Goal: Task Accomplishment & Management: Manage account settings

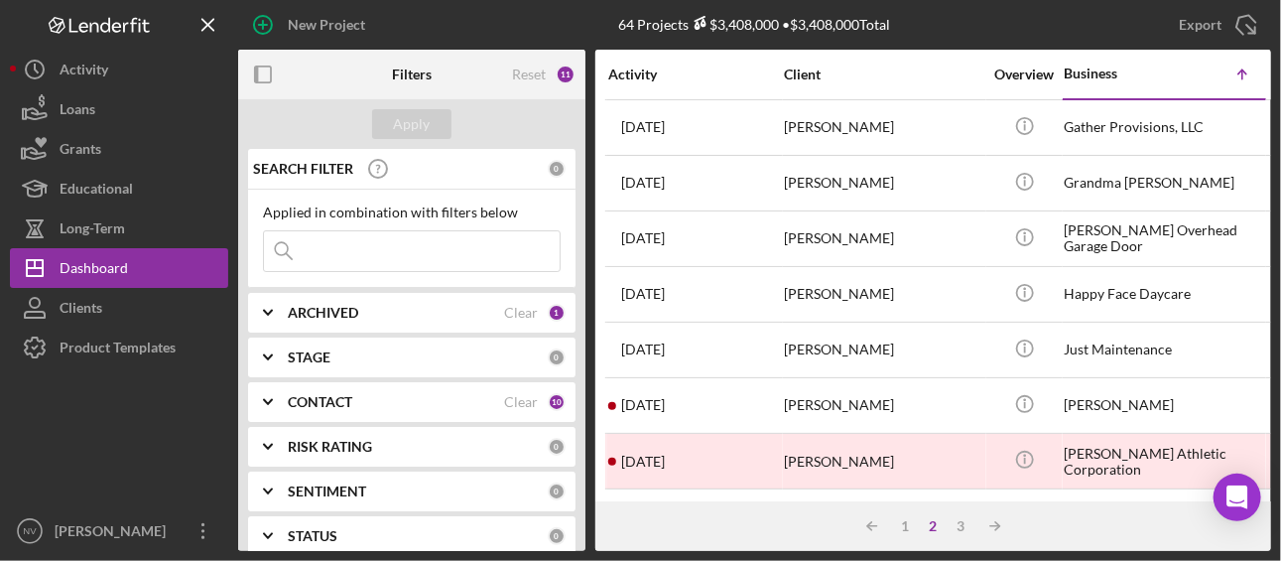
scroll to position [391, 0]
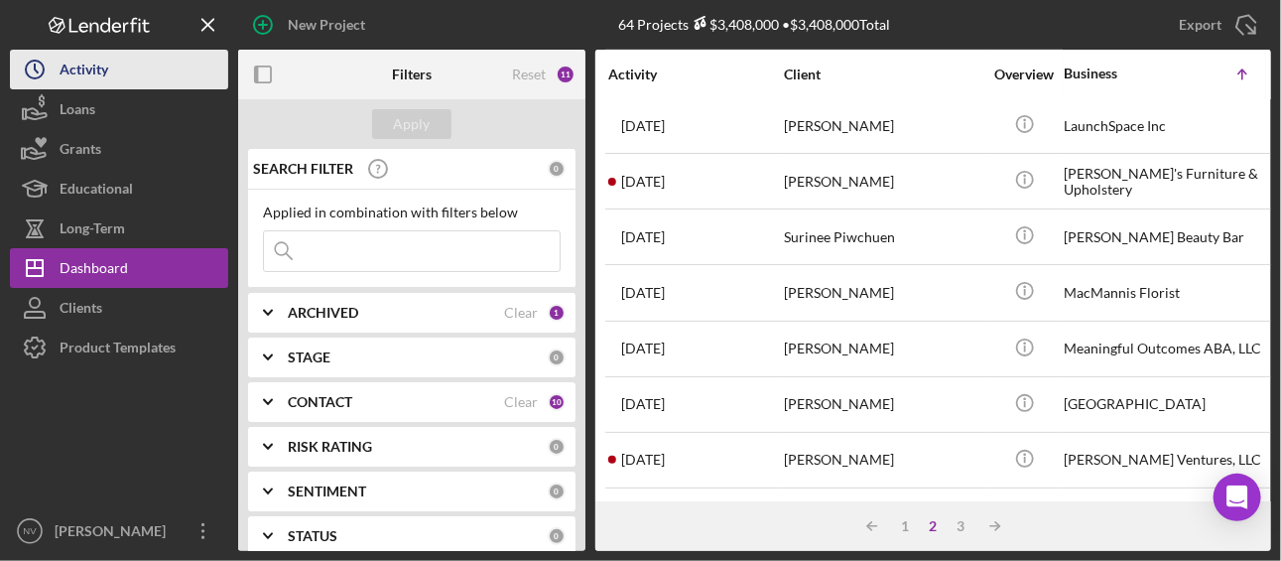
click at [108, 67] on div "Activity" at bounding box center [84, 72] width 49 height 45
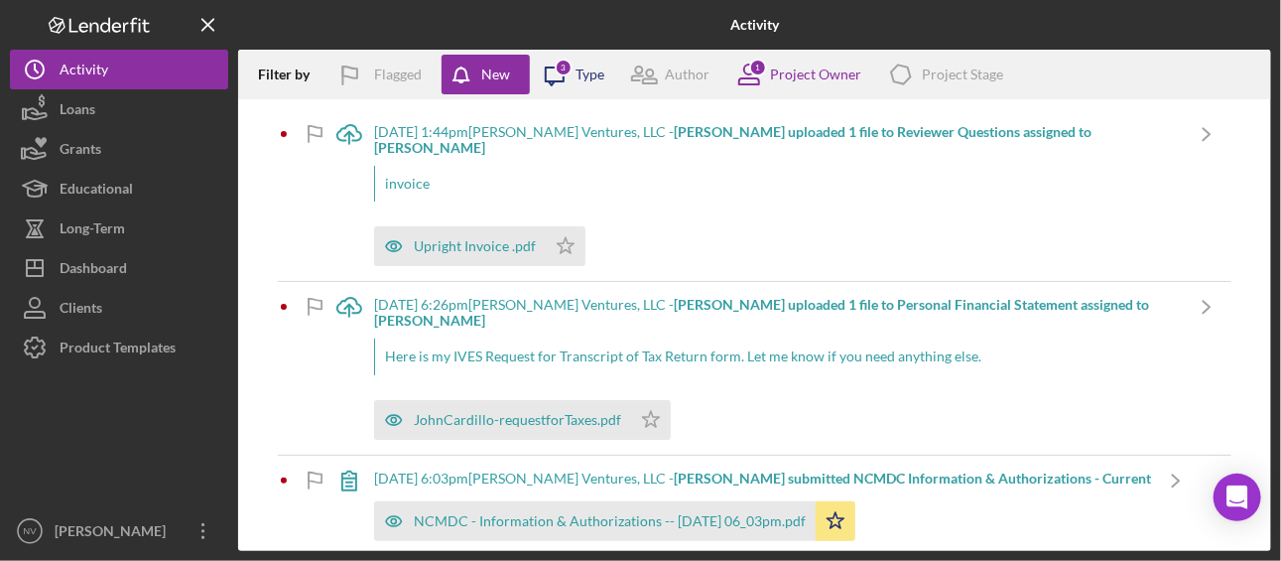
click at [540, 70] on icon "Icon/Message" at bounding box center [555, 75] width 50 height 50
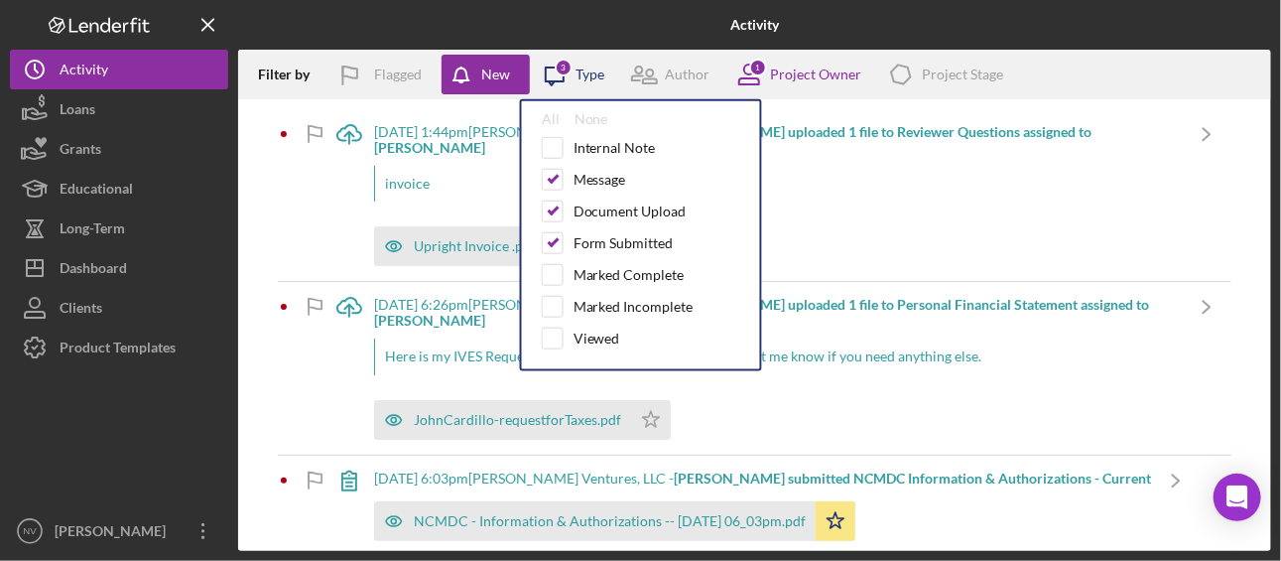
click at [540, 70] on icon "Icon/Message" at bounding box center [555, 75] width 50 height 50
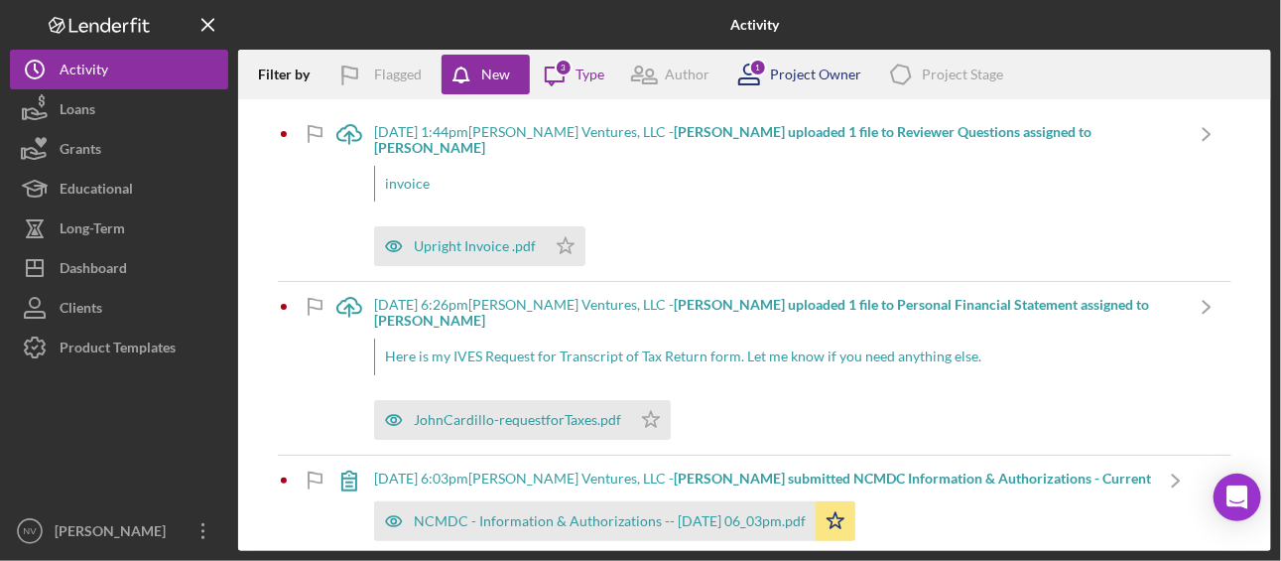
click at [807, 76] on div "Project Owner" at bounding box center [815, 75] width 91 height 16
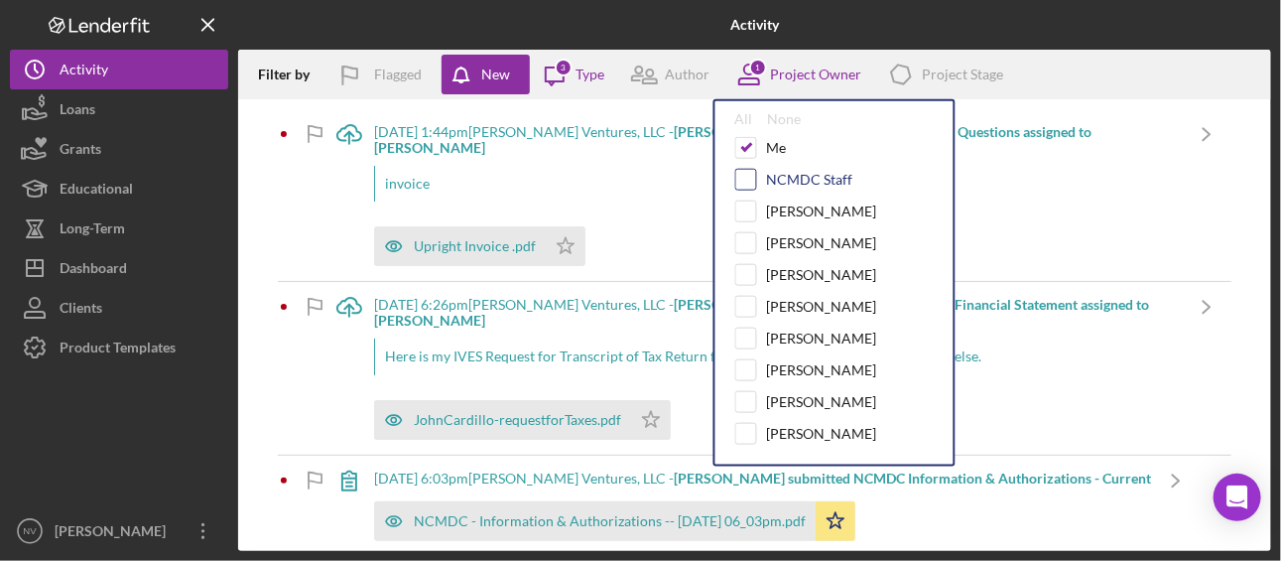
click at [746, 177] on input "checkbox" at bounding box center [746, 180] width 20 height 20
checkbox input "true"
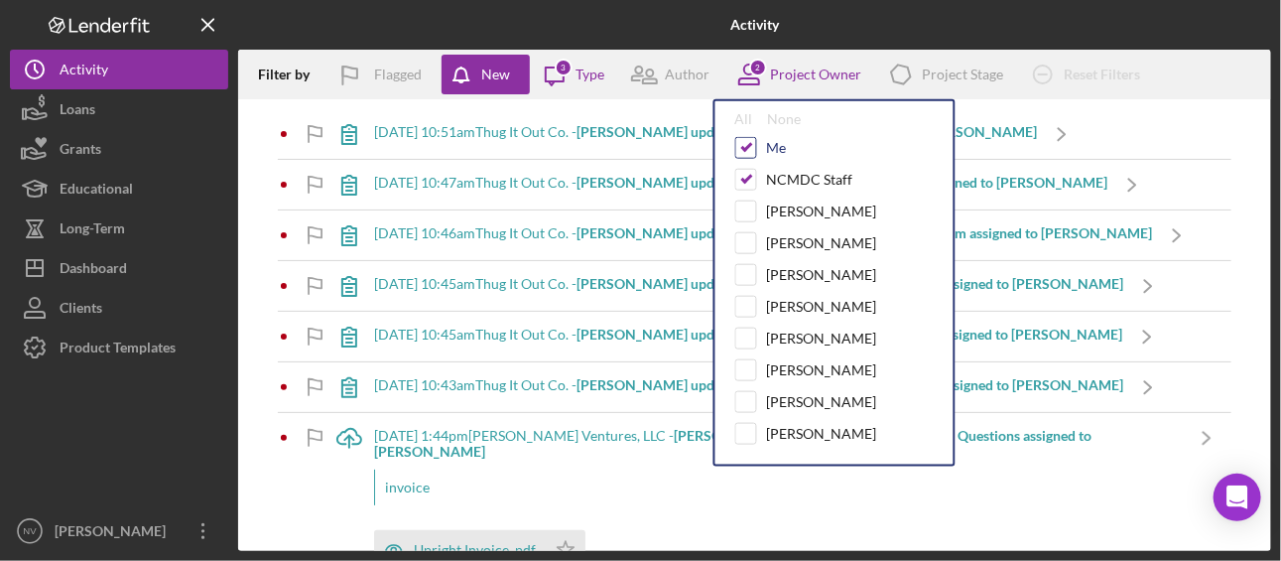
click at [747, 150] on input "checkbox" at bounding box center [746, 148] width 20 height 20
checkbox input "false"
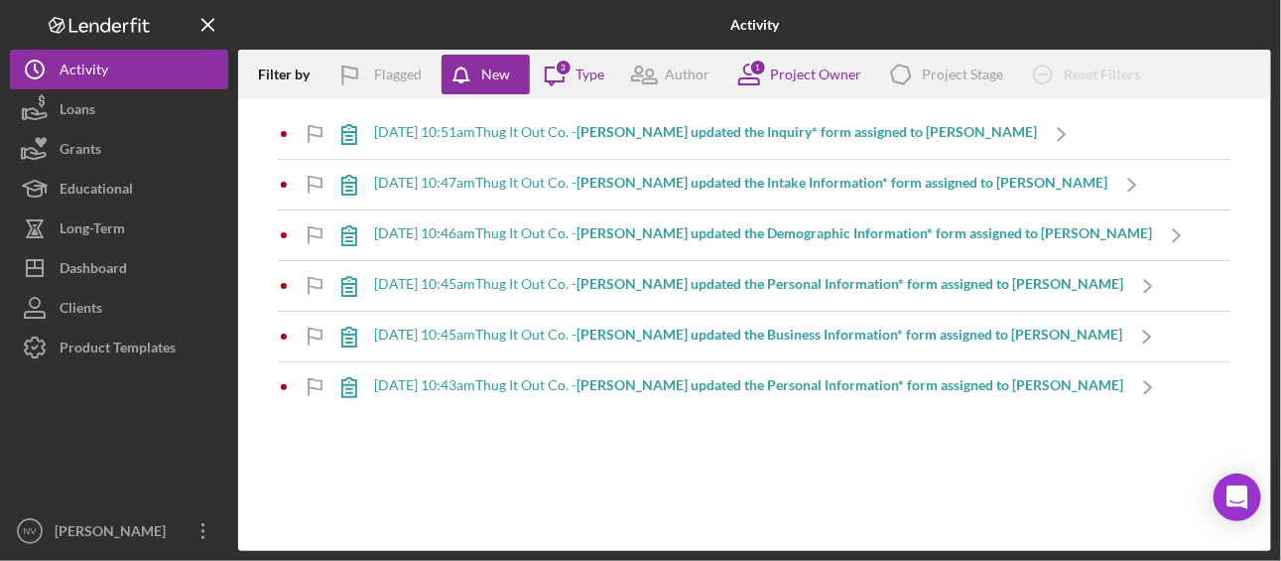
click at [879, 524] on div "Filter by Flagged New Icon/Message 3 Type Author 1 Project Owner Icon/Product P…" at bounding box center [754, 300] width 1033 height 501
click at [735, 124] on b "[PERSON_NAME] updated the Inquiry* form assigned to [PERSON_NAME]" at bounding box center [807, 131] width 461 height 17
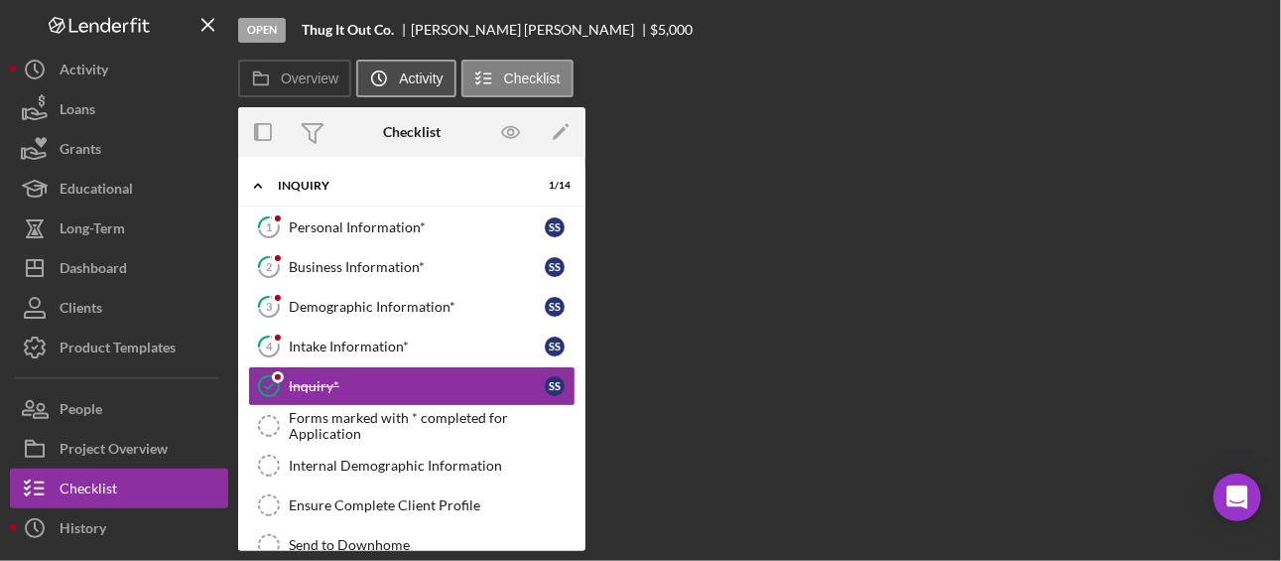
scroll to position [28, 0]
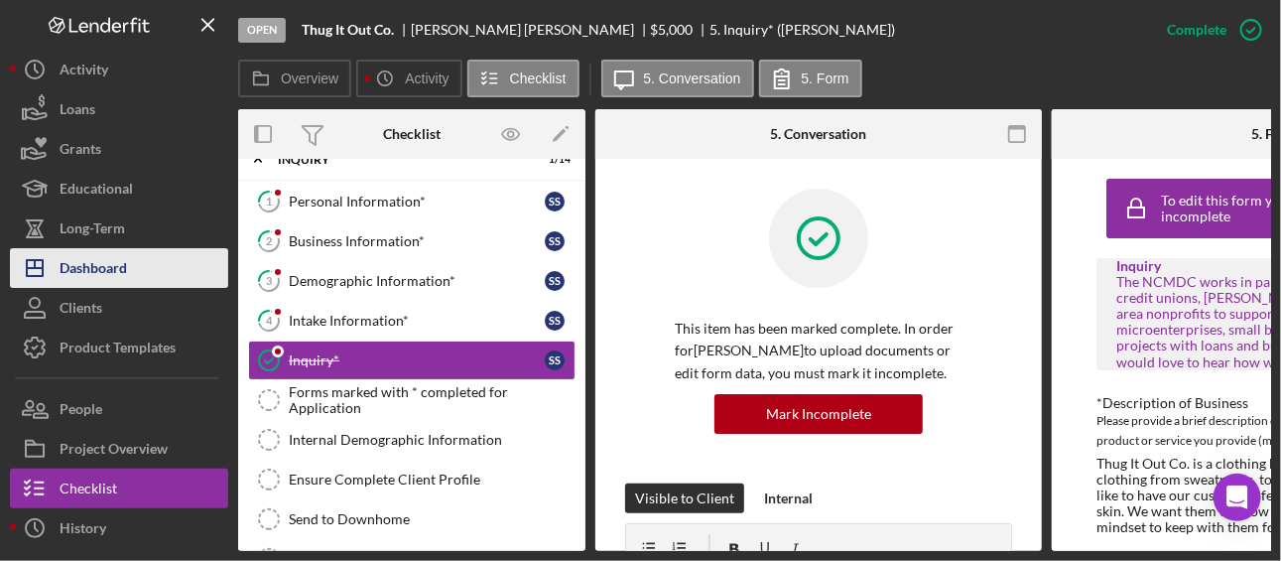
click at [96, 268] on div "Dashboard" at bounding box center [93, 270] width 67 height 45
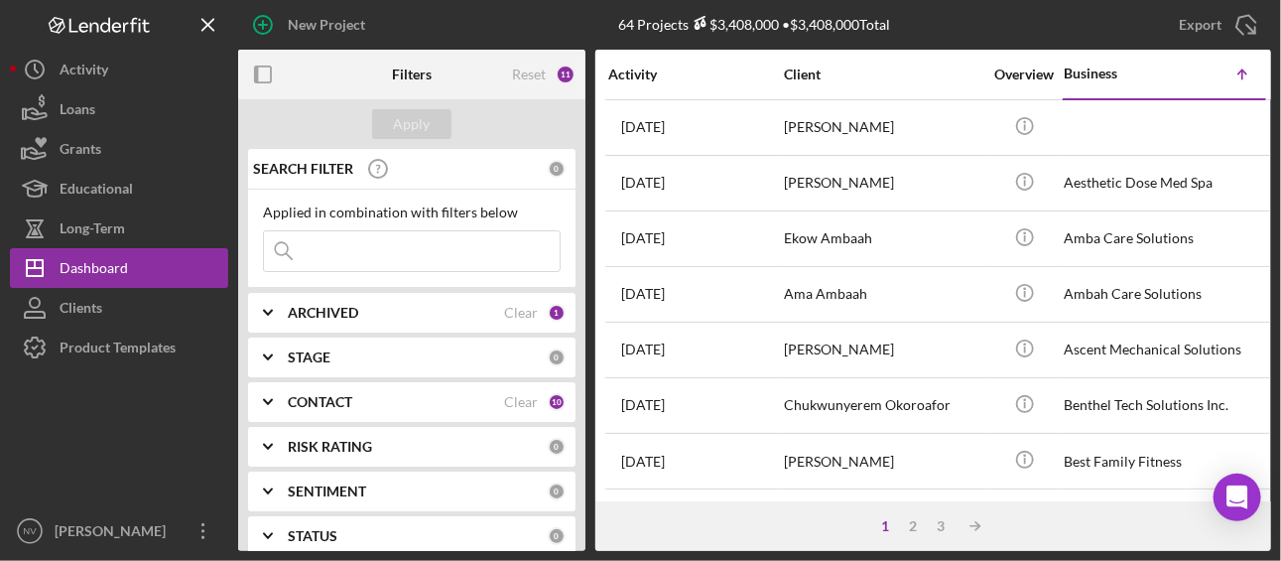
click at [399, 320] on div "ARCHIVED Clear 1" at bounding box center [427, 313] width 278 height 40
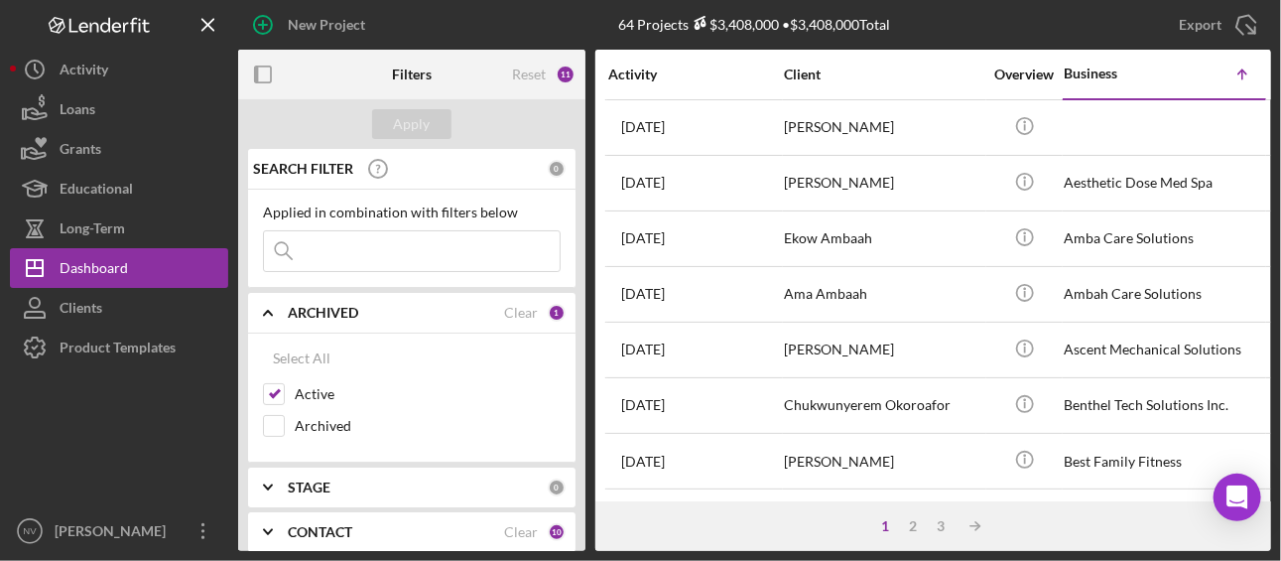
click at [434, 315] on div "ARCHIVED" at bounding box center [396, 313] width 216 height 16
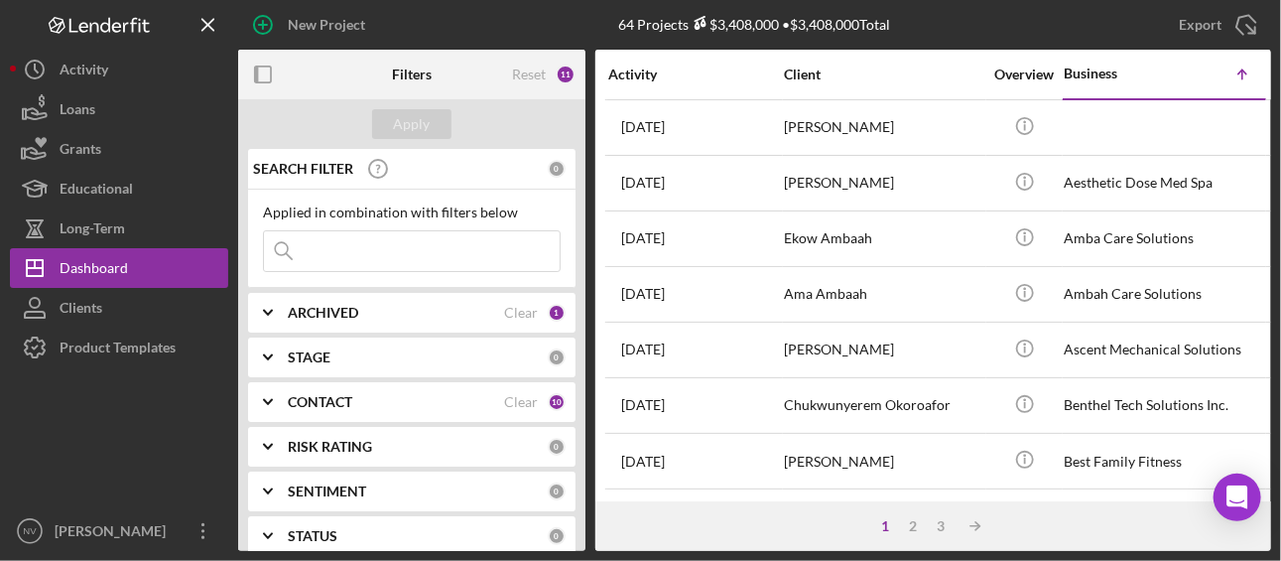
click at [425, 399] on div "CONTACT" at bounding box center [396, 402] width 216 height 16
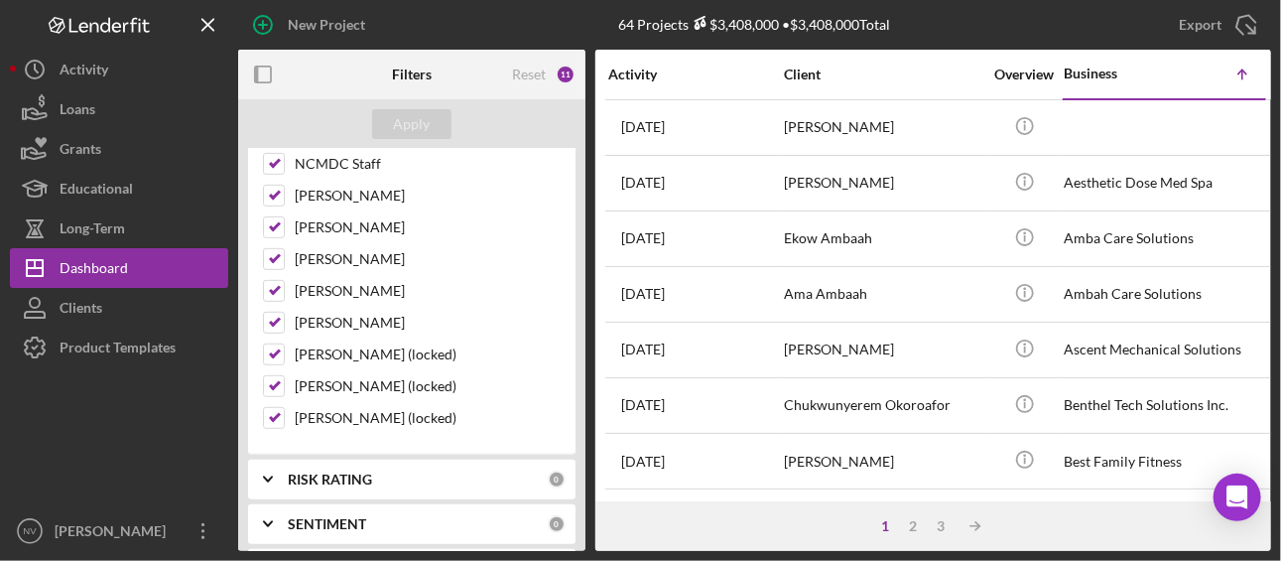
scroll to position [704, 0]
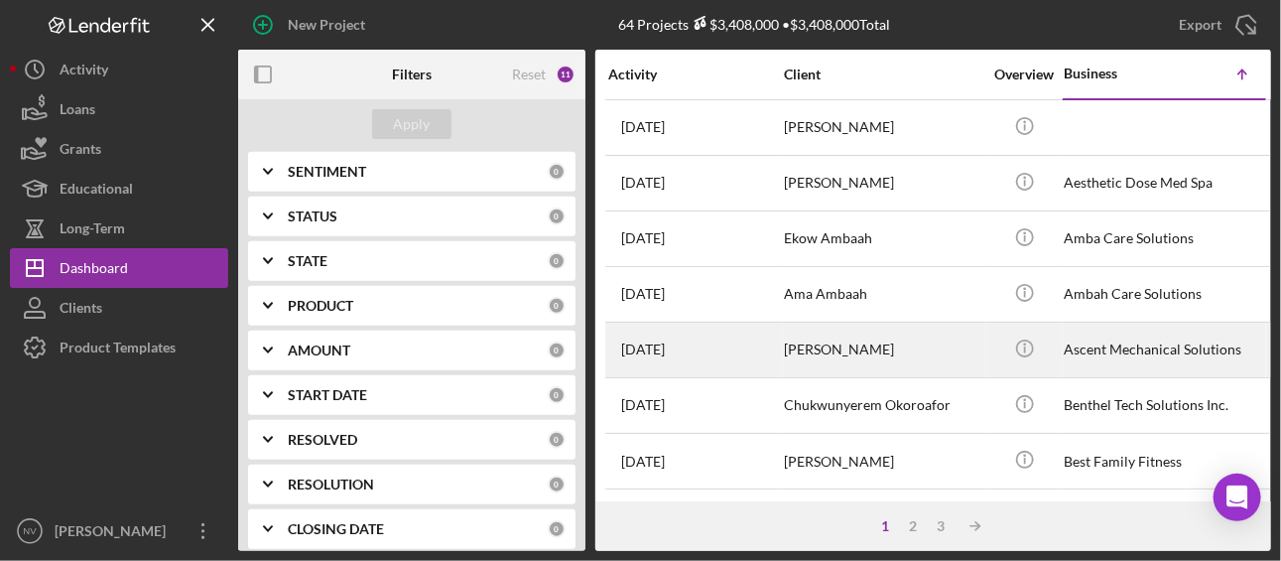
click at [966, 324] on div "[PERSON_NAME]" at bounding box center [883, 350] width 199 height 53
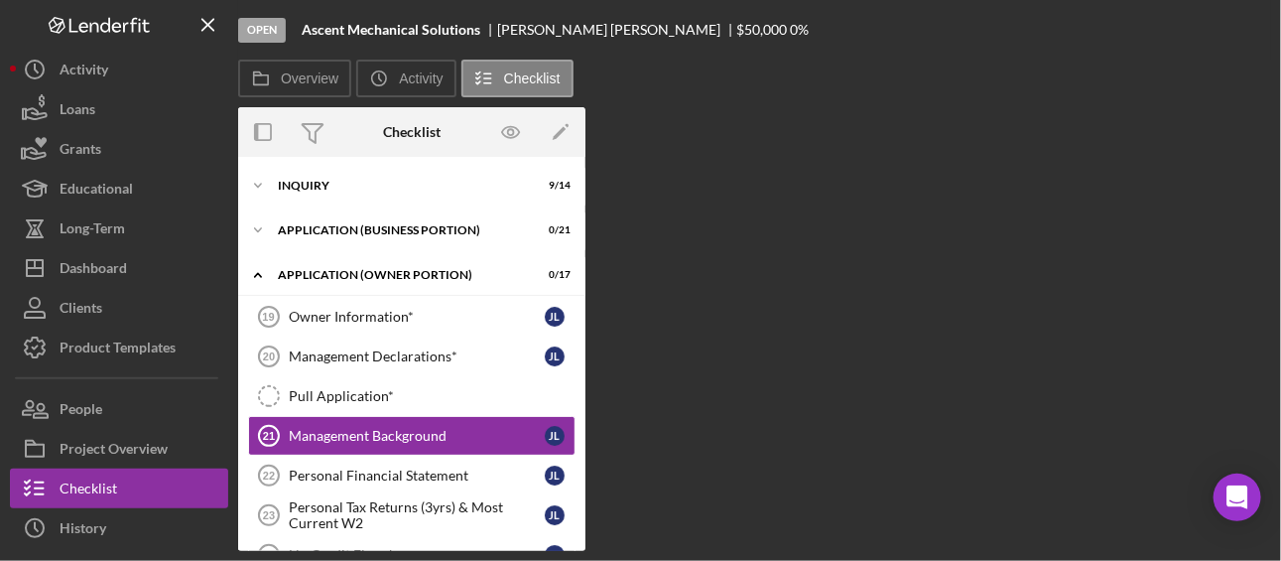
scroll to position [78, 0]
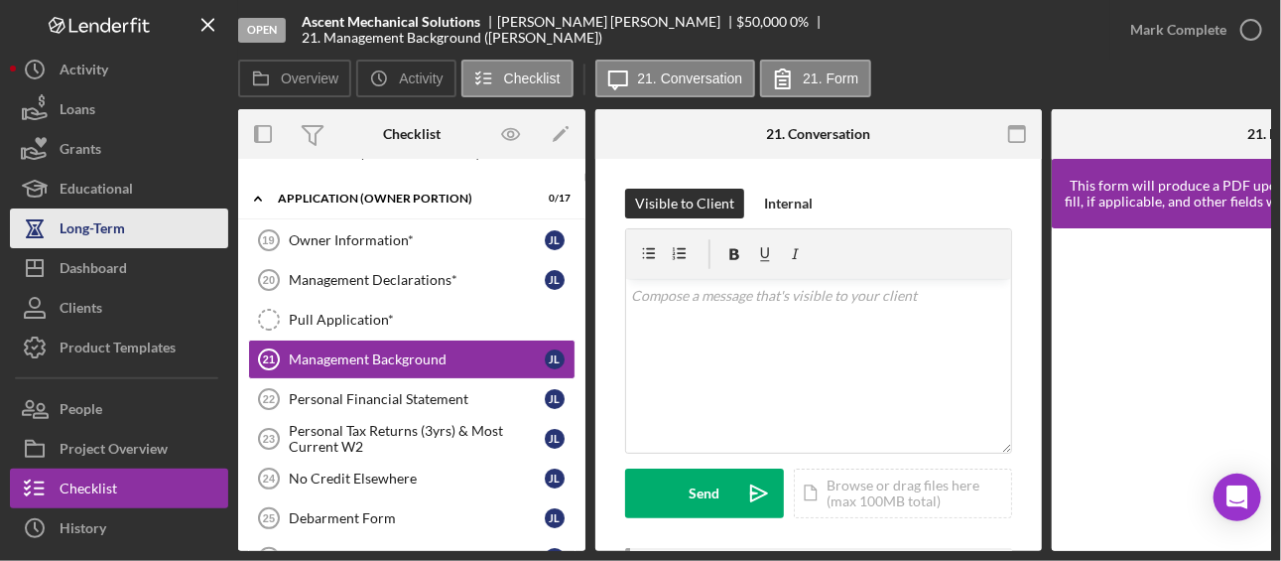
click at [187, 240] on button "Long-Term" at bounding box center [119, 228] width 218 height 40
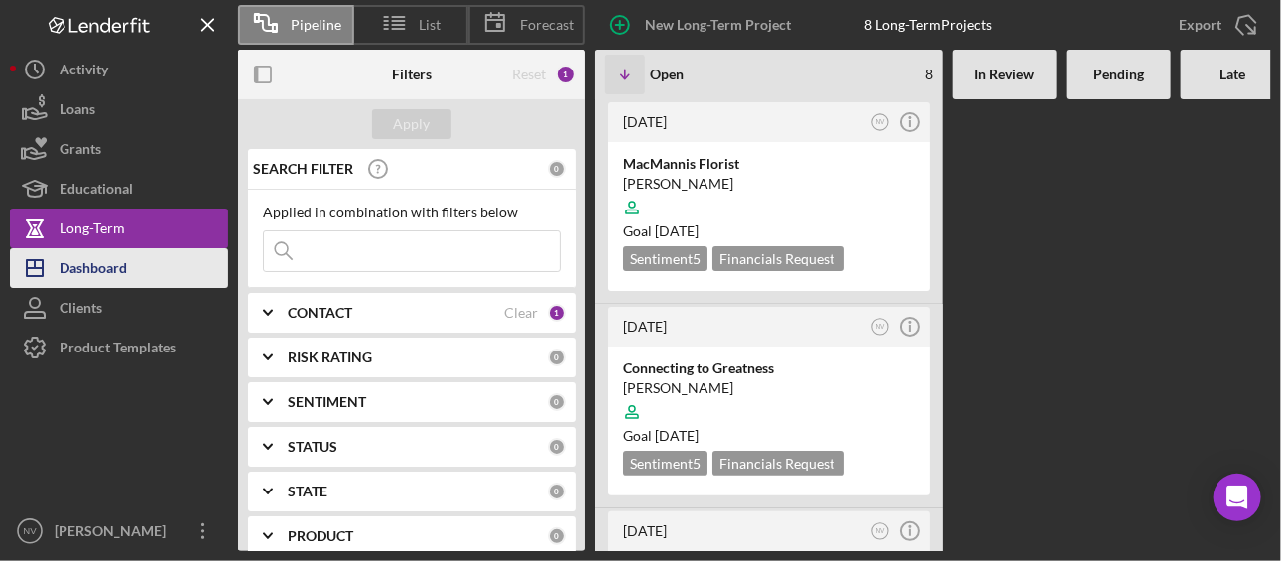
click at [111, 260] on div "Dashboard" at bounding box center [93, 270] width 67 height 45
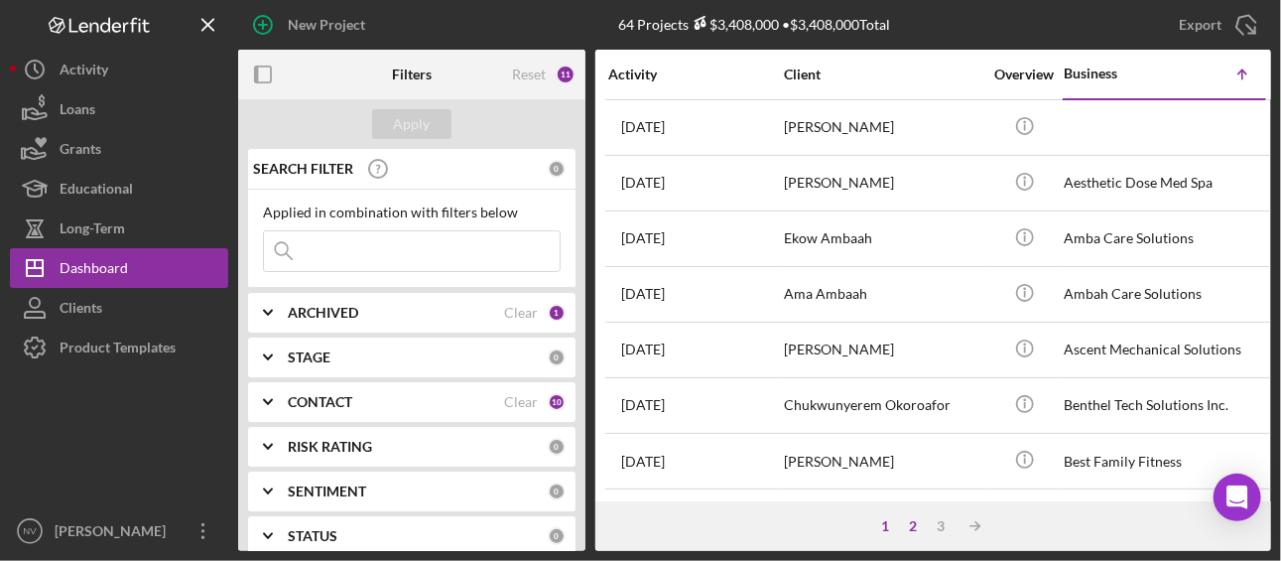
click at [913, 525] on div "2" at bounding box center [914, 526] width 28 height 16
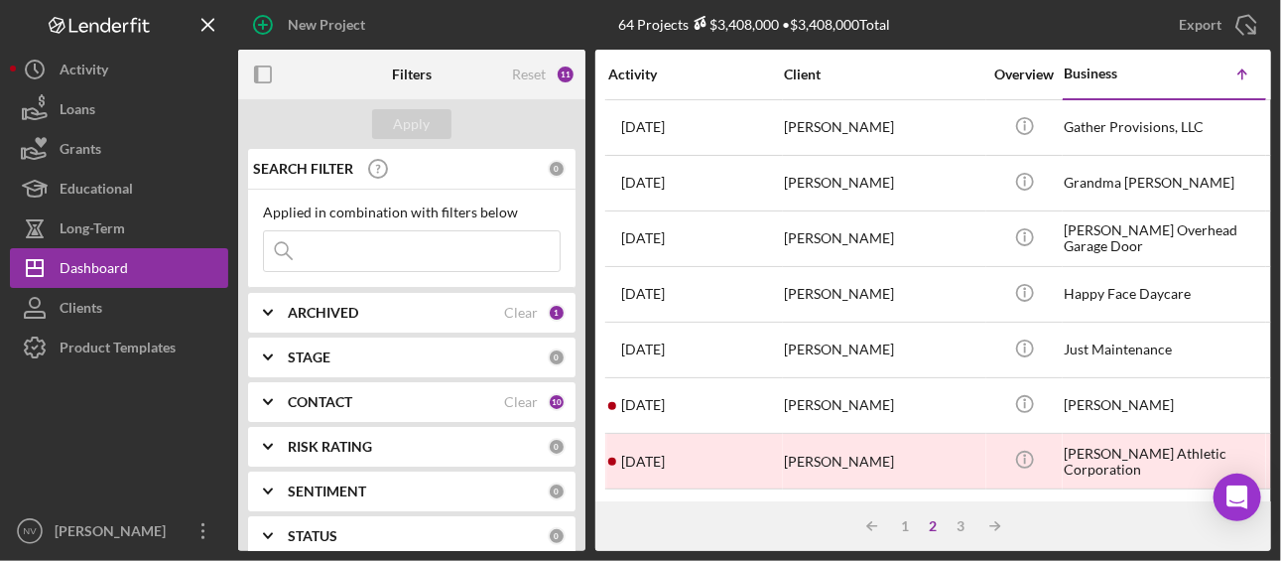
scroll to position [382, 0]
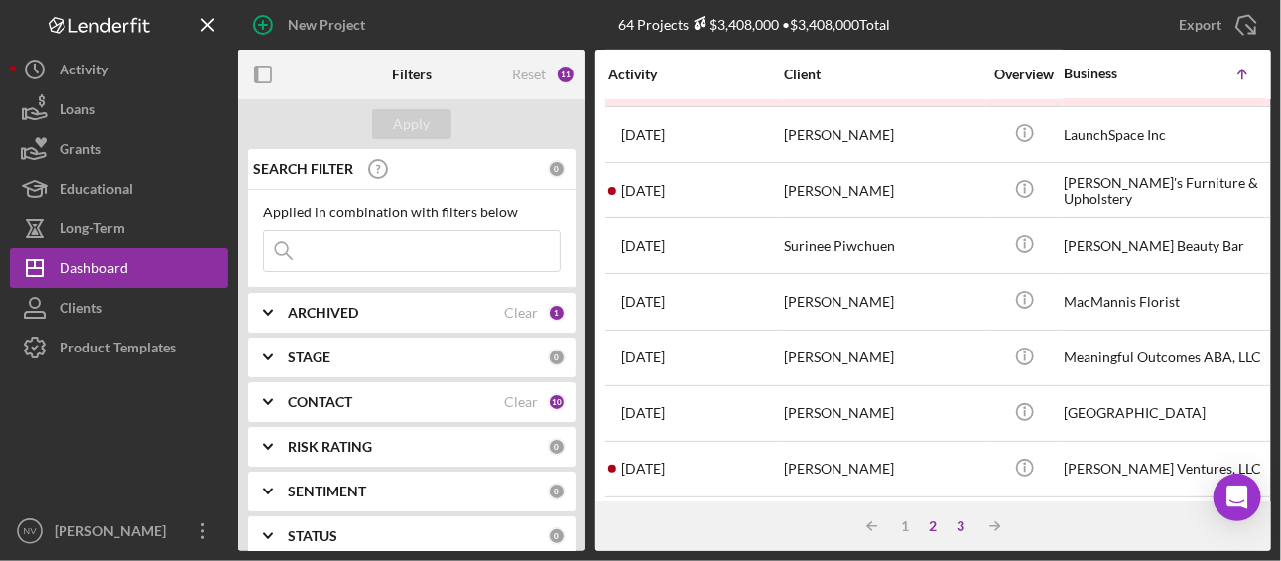
click at [963, 525] on div "3" at bounding box center [962, 526] width 28 height 16
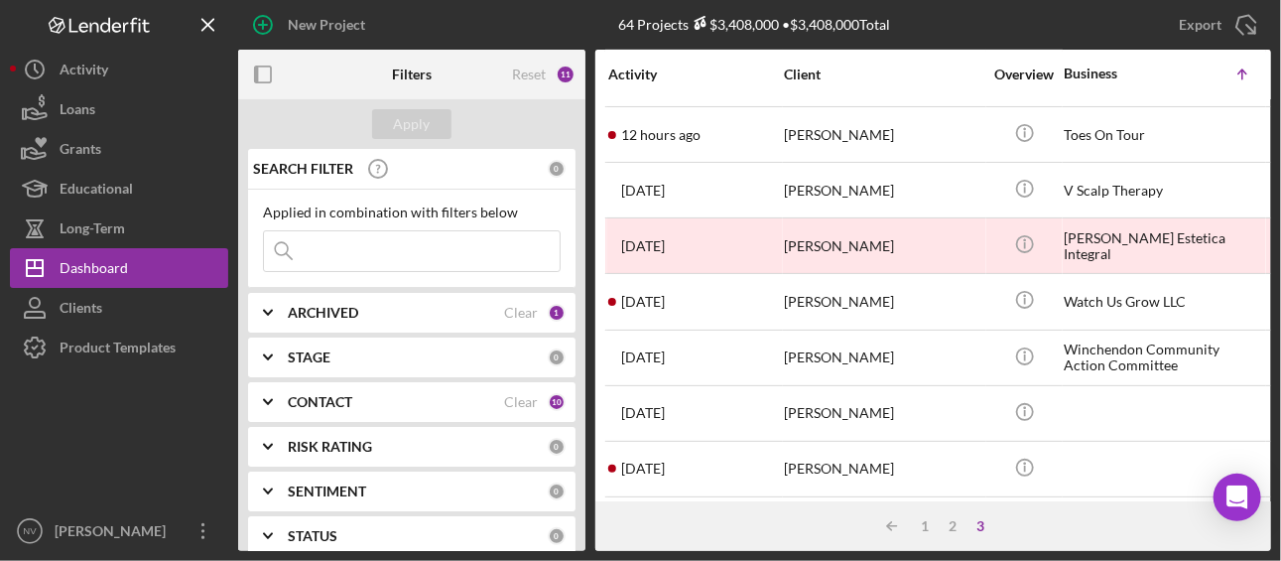
scroll to position [0, 0]
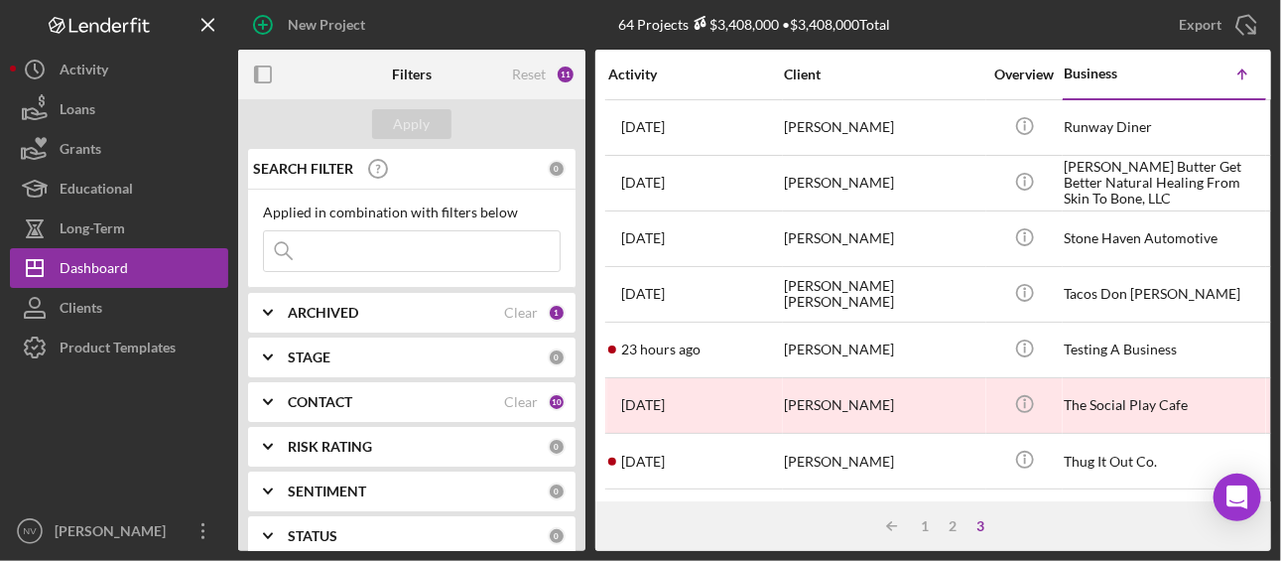
click at [639, 76] on div "Activity" at bounding box center [695, 75] width 174 height 16
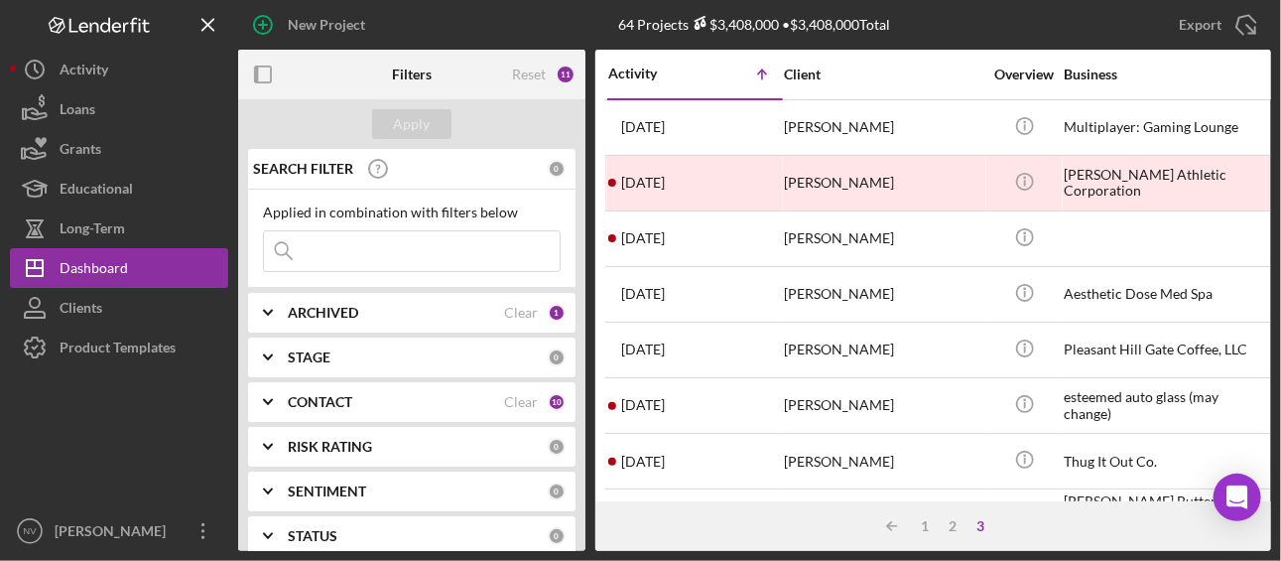
click at [639, 76] on div "Activity" at bounding box center [651, 74] width 87 height 16
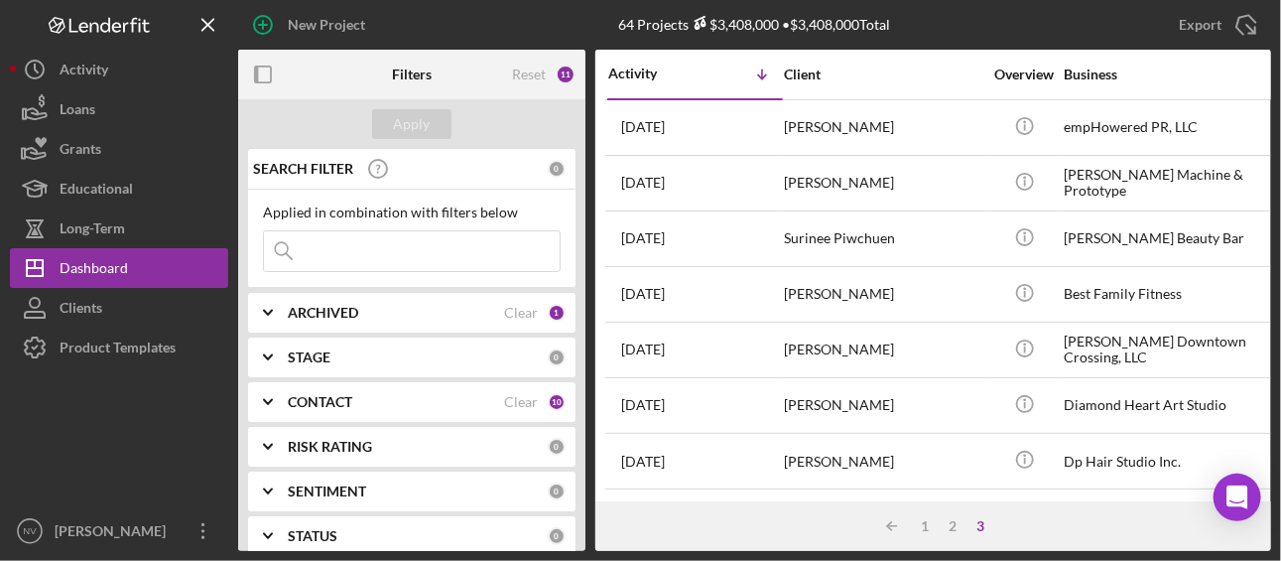
click at [639, 76] on div "Activity" at bounding box center [651, 74] width 87 height 16
click at [1096, 70] on div "Business" at bounding box center [1163, 75] width 199 height 16
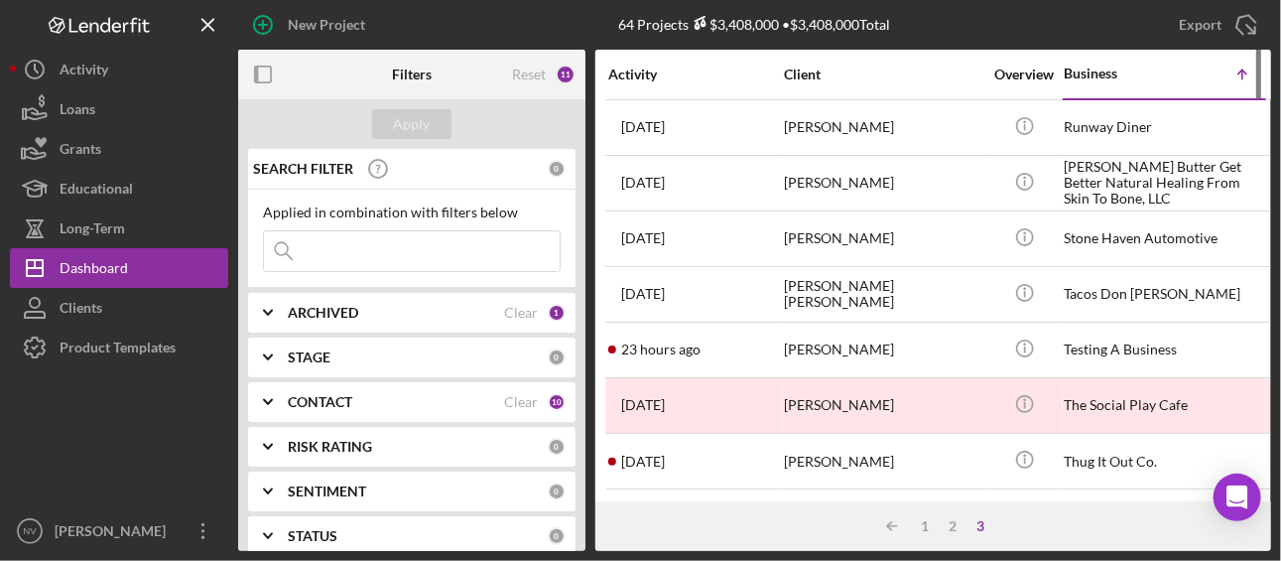
click at [1096, 70] on div "Business" at bounding box center [1113, 74] width 99 height 16
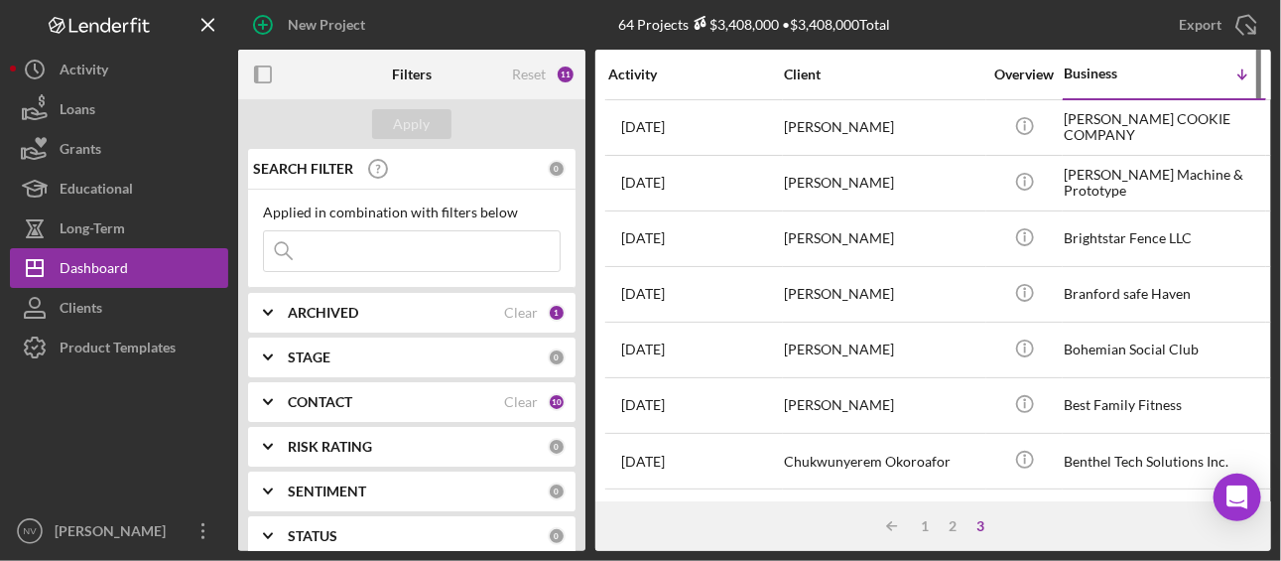
click at [1096, 70] on div "Business" at bounding box center [1113, 74] width 99 height 16
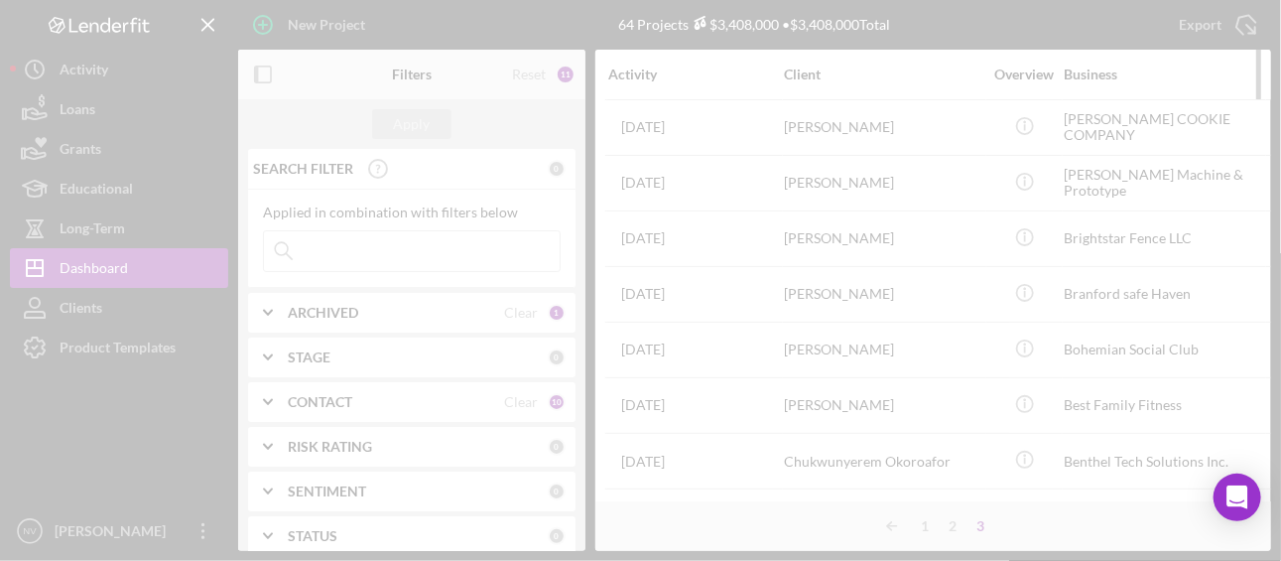
click at [1096, 70] on div at bounding box center [640, 280] width 1281 height 561
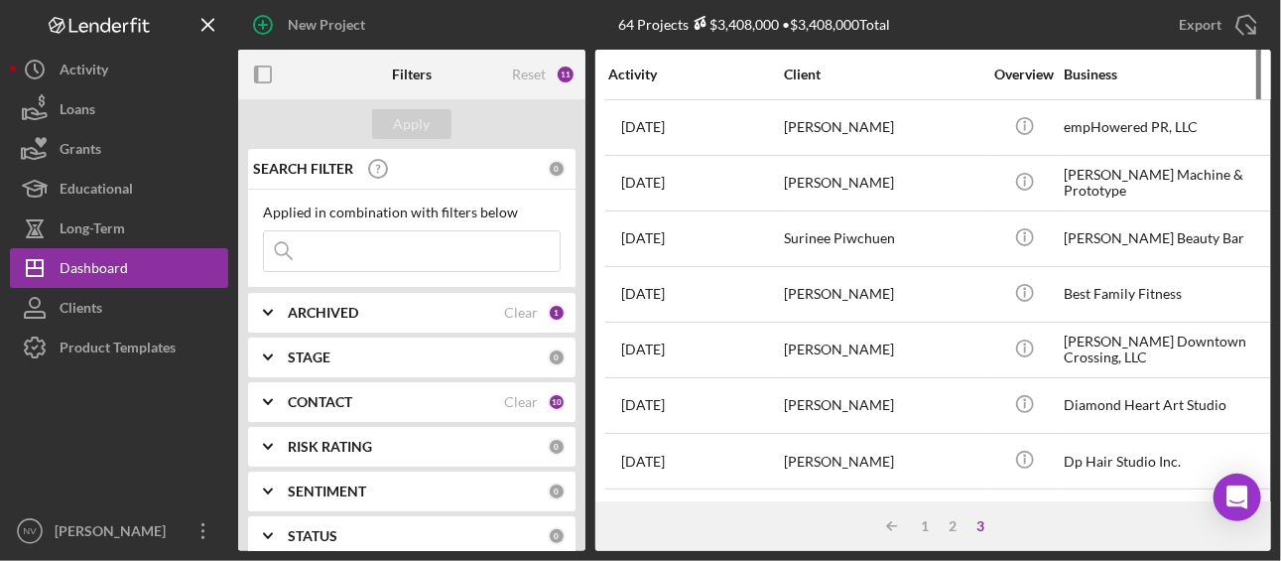
click at [1099, 75] on div "Business" at bounding box center [1163, 75] width 199 height 16
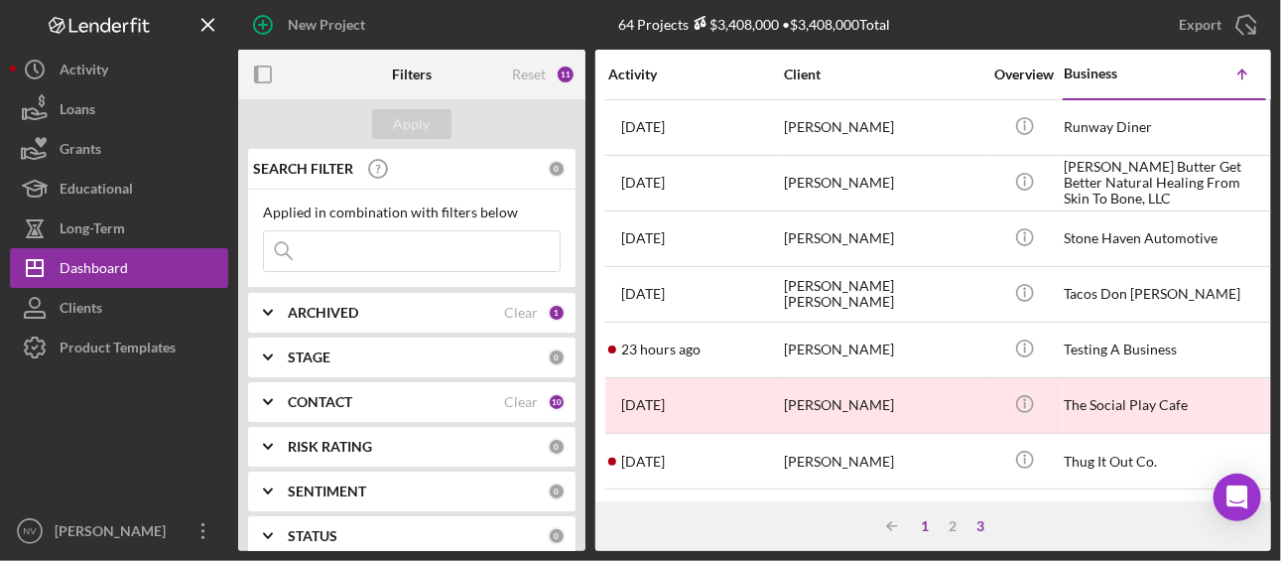
click at [926, 529] on div "1" at bounding box center [926, 526] width 28 height 16
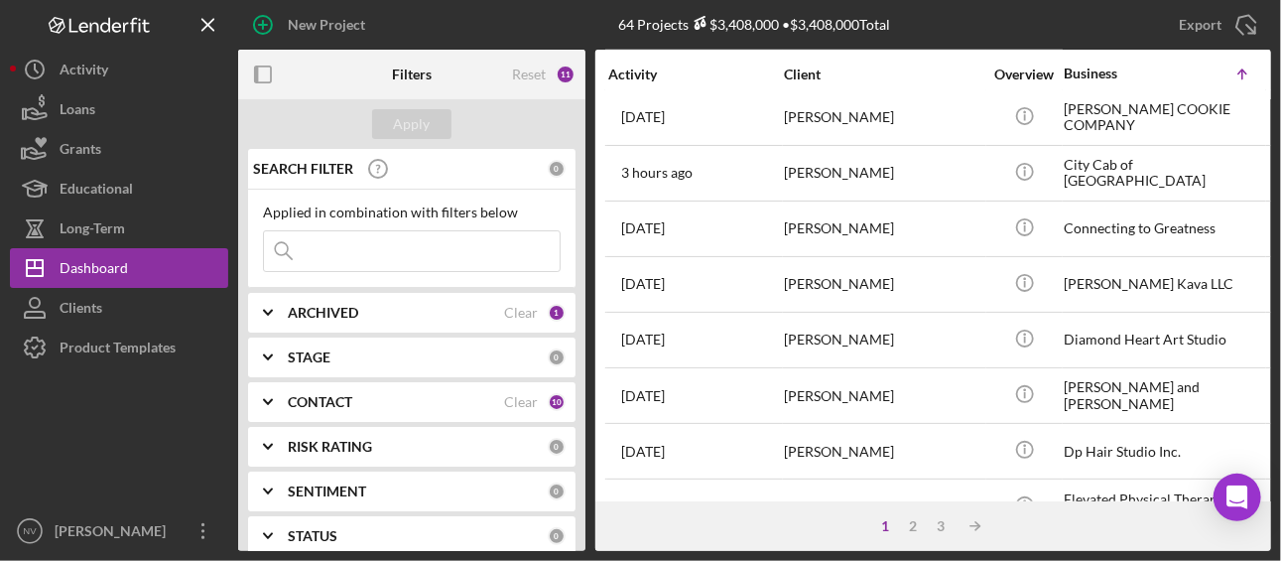
scroll to position [995, 0]
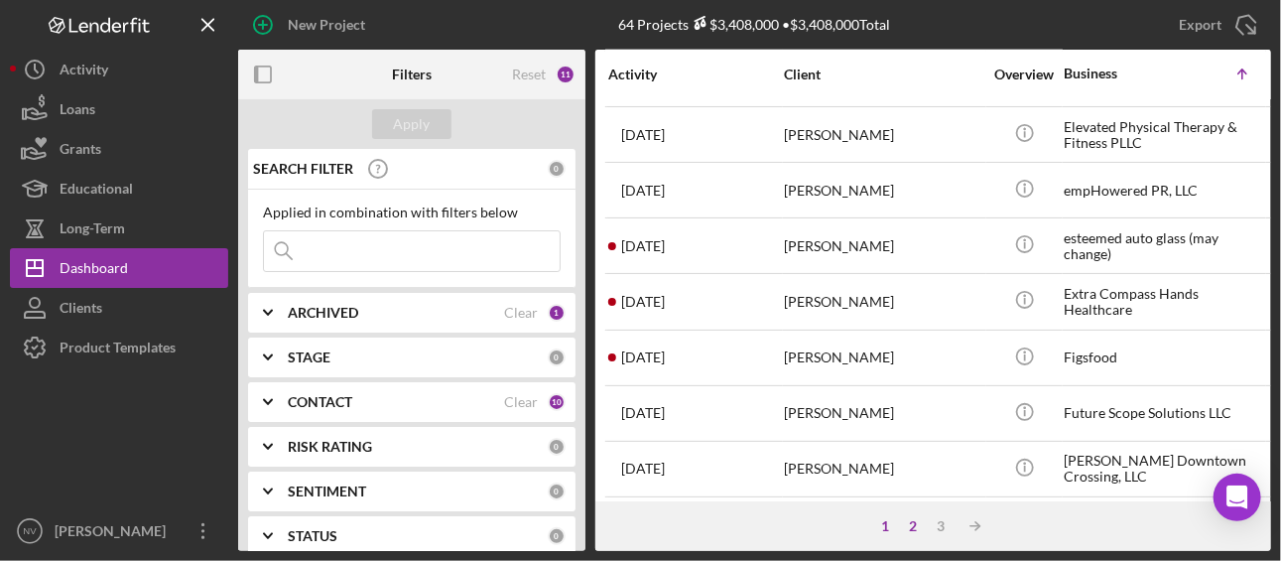
click at [918, 531] on div "2" at bounding box center [914, 526] width 28 height 16
